Goal: Find specific page/section: Find specific page/section

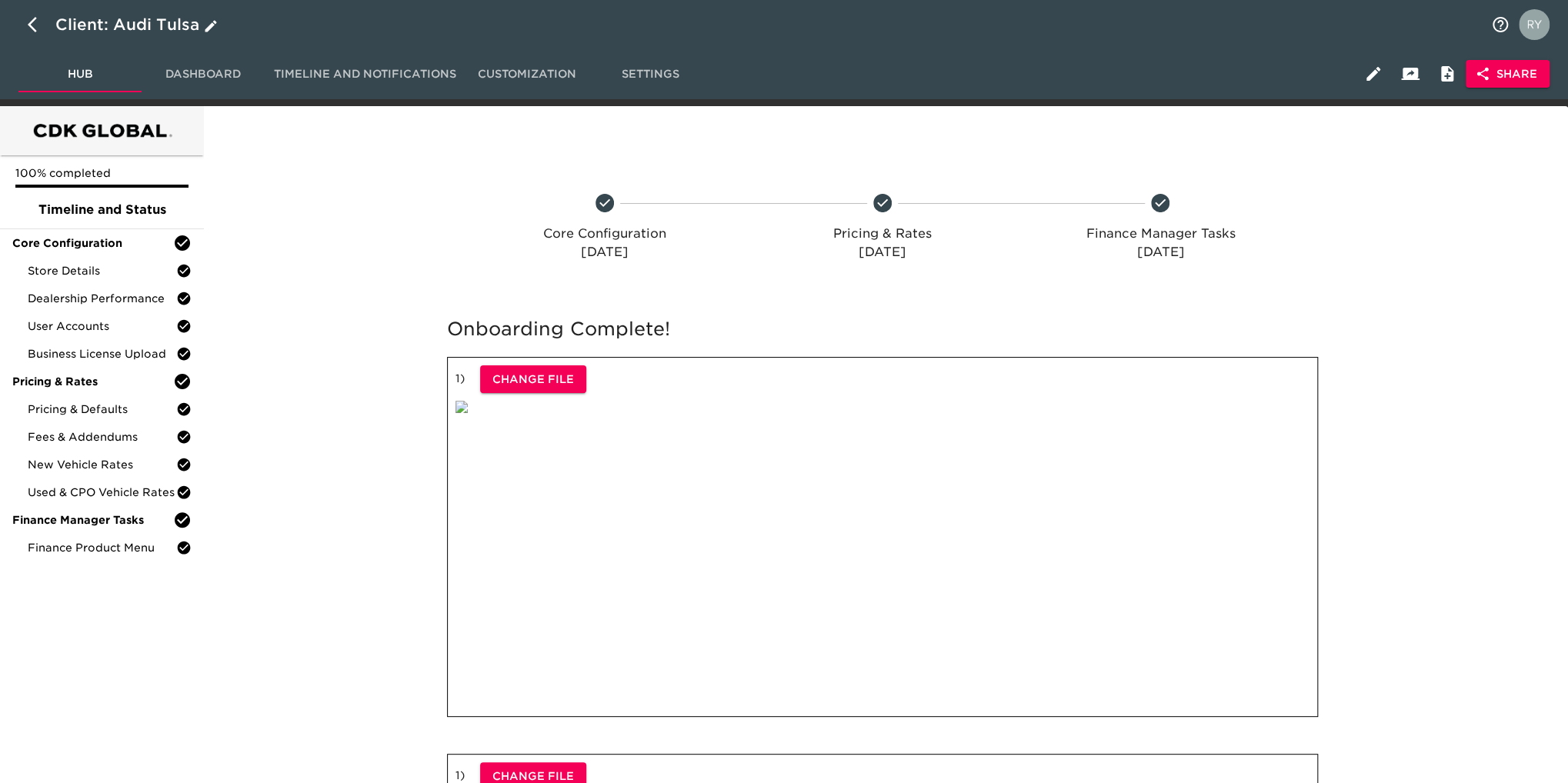
click at [30, 29] on icon "button" at bounding box center [36, 24] width 19 height 19
select select "10"
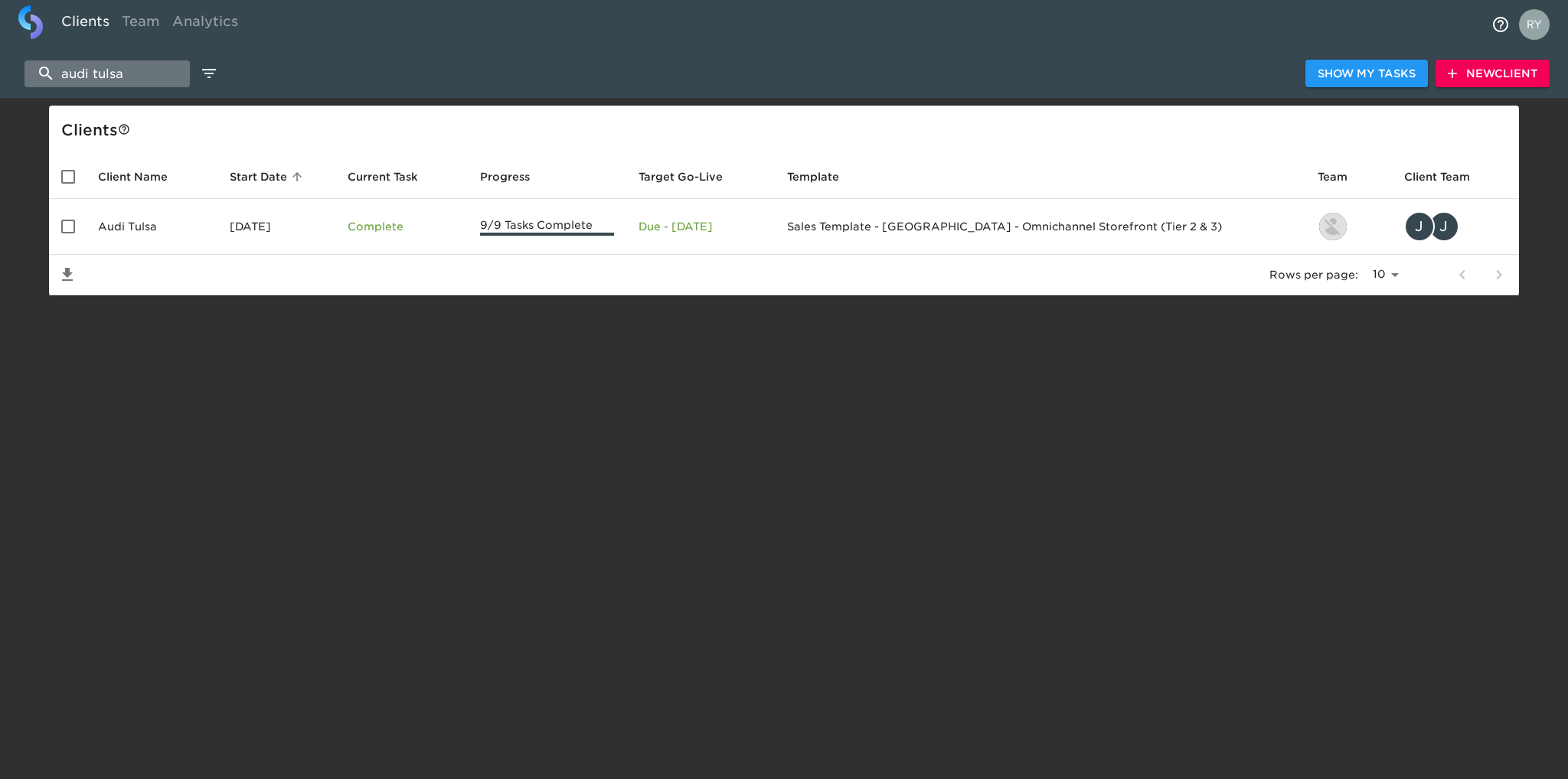
drag, startPoint x: 129, startPoint y: 75, endPoint x: 56, endPoint y: 78, distance: 73.1
click at [56, 78] on input "audi tulsa" at bounding box center [107, 74] width 165 height 27
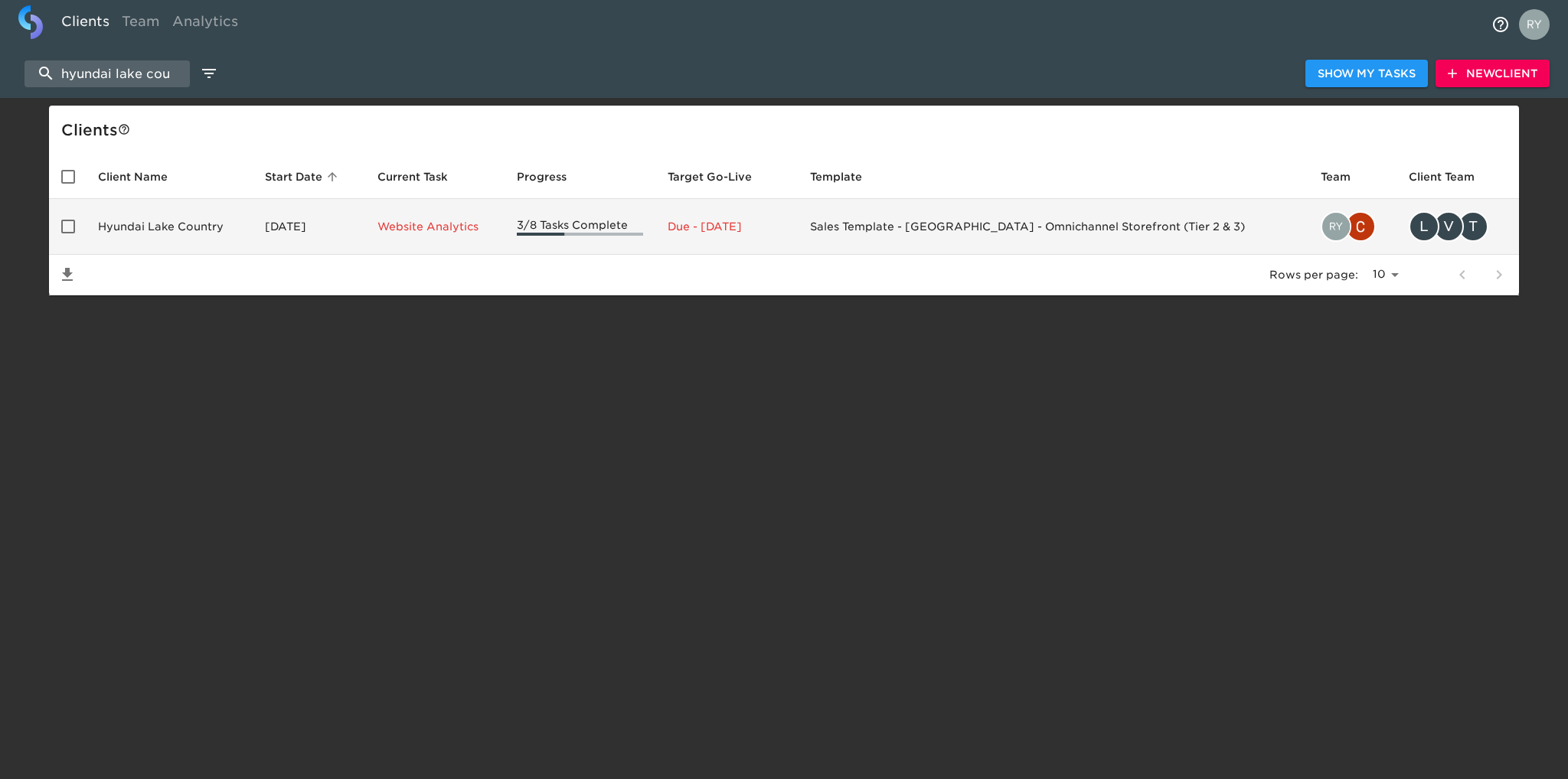
type input "hyundai lake cou"
click at [138, 224] on td "Hyundai Lake Country" at bounding box center [169, 227] width 167 height 56
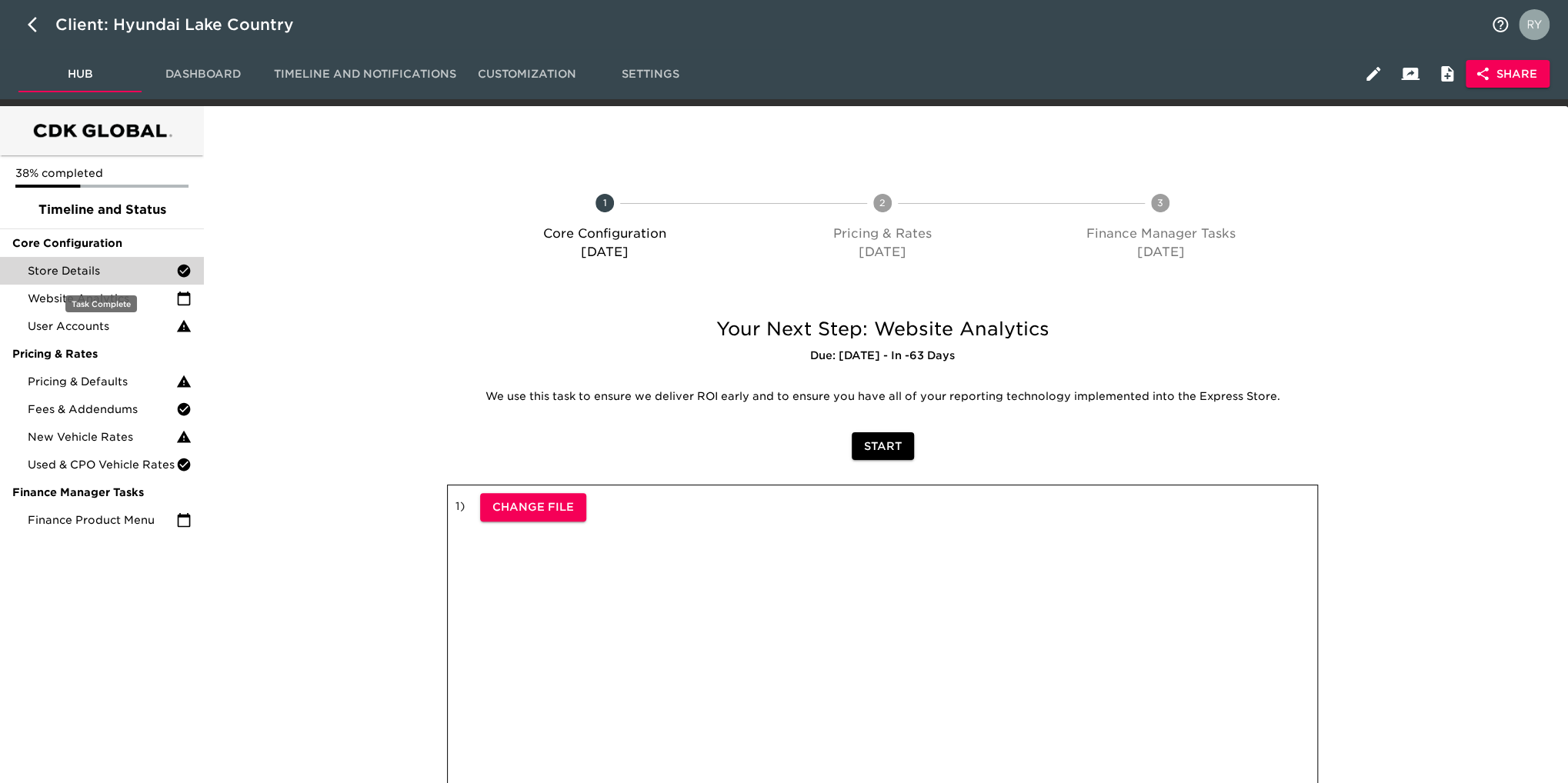
click at [114, 280] on div "Store Details" at bounding box center [101, 271] width 204 height 27
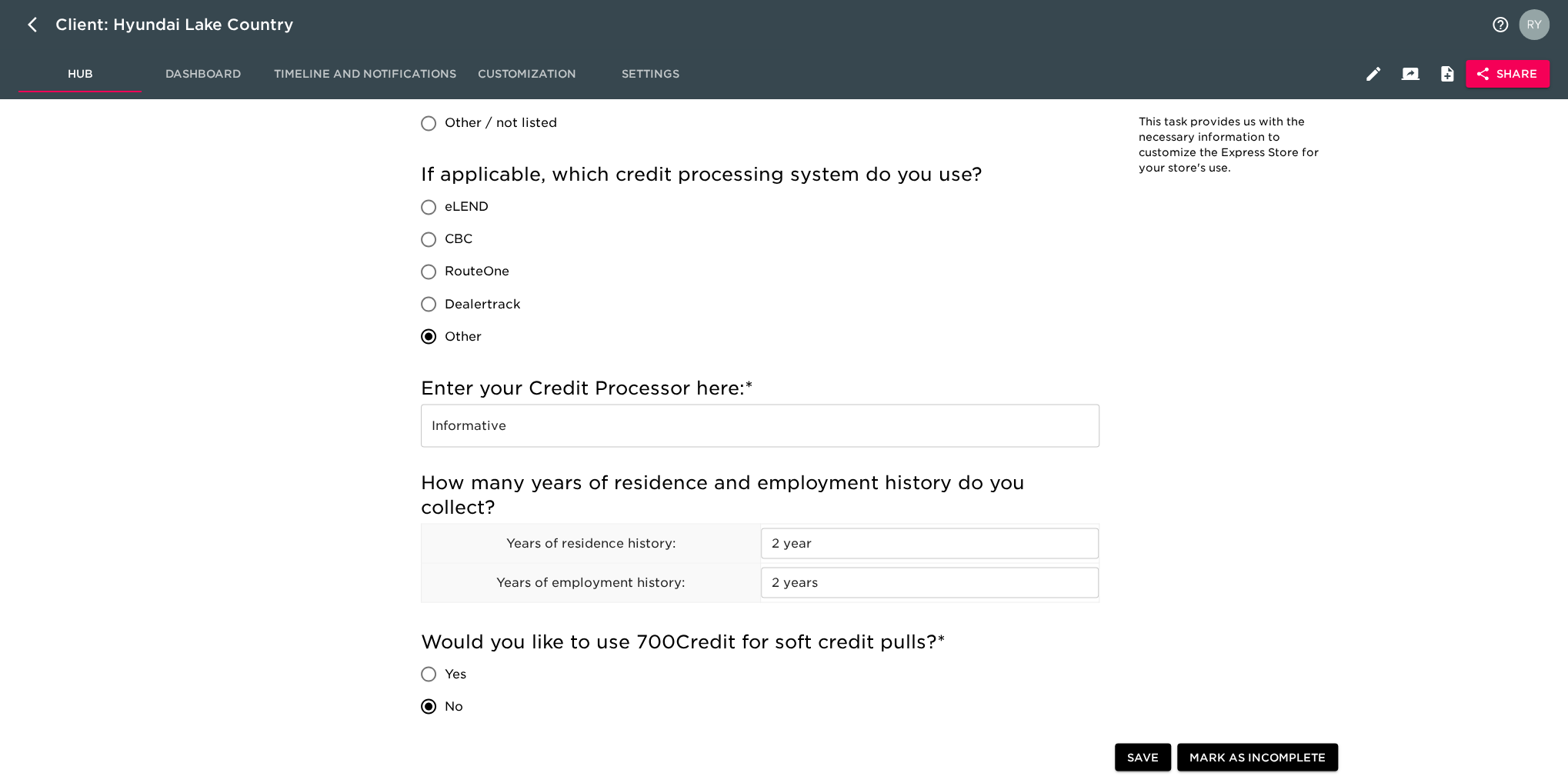
scroll to position [1770, 0]
